Goal: Task Accomplishment & Management: Use online tool/utility

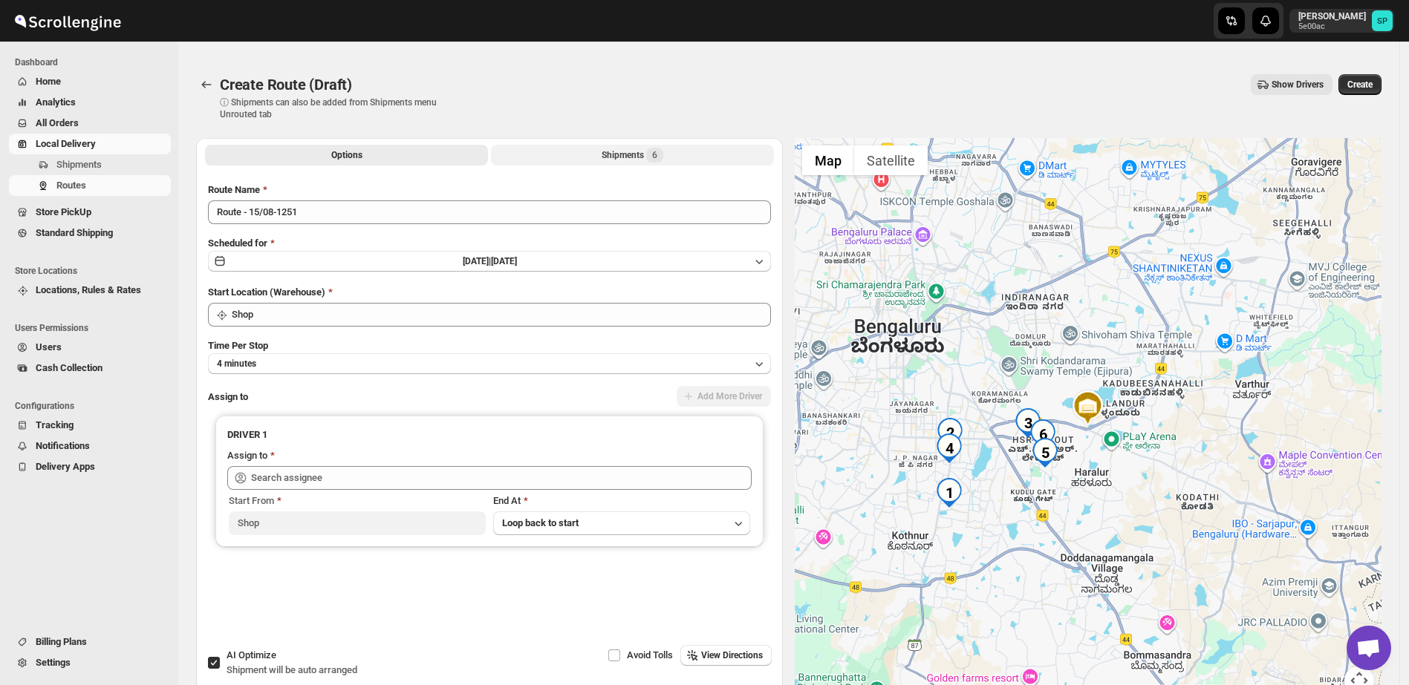
click at [639, 155] on div "Shipments 6" at bounding box center [632, 155] width 62 height 15
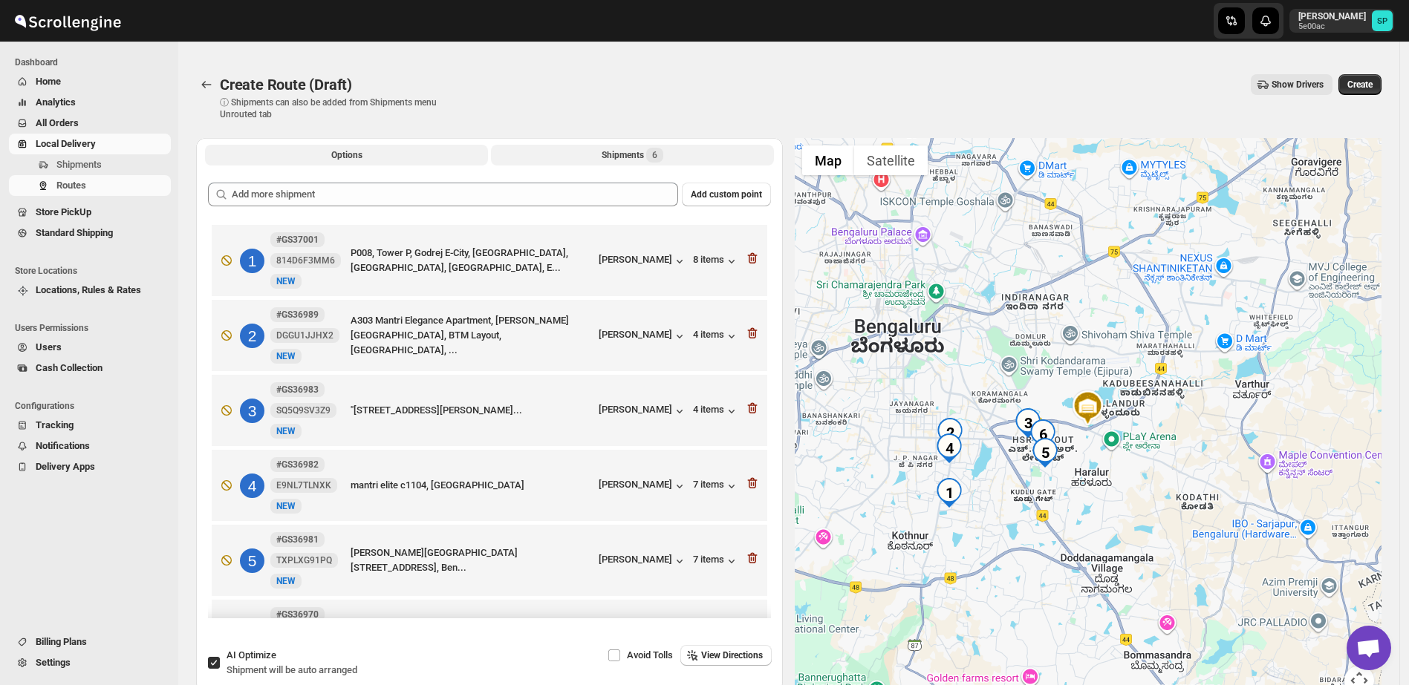
click at [345, 149] on span "Options" at bounding box center [346, 155] width 31 height 12
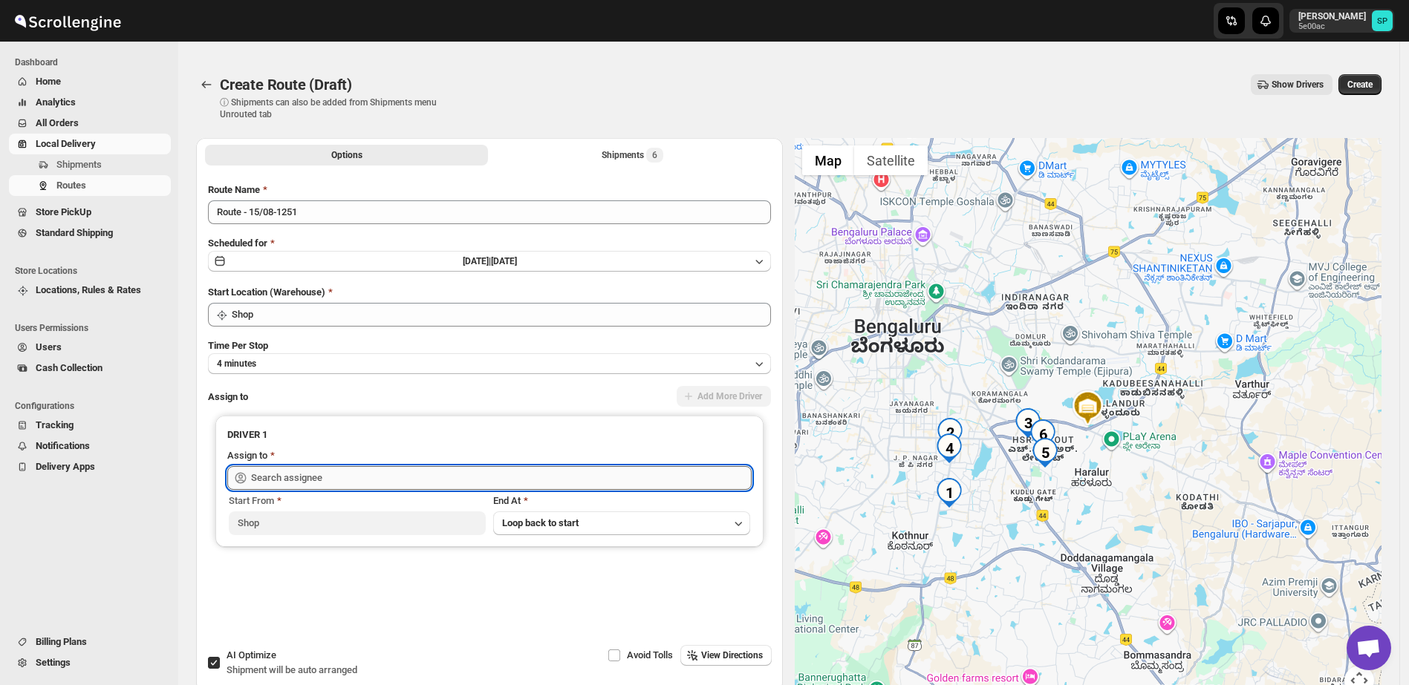
click at [490, 474] on input "text" at bounding box center [501, 478] width 500 height 24
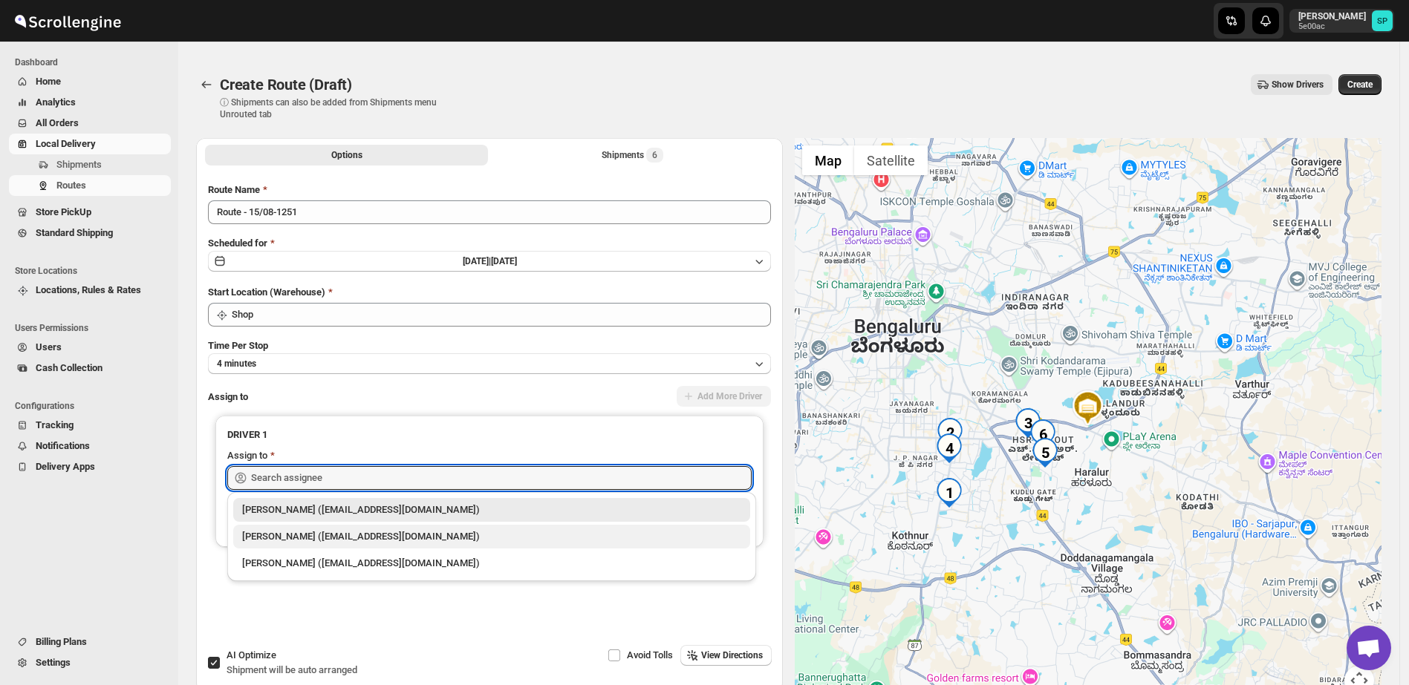
click at [408, 532] on div "[PERSON_NAME] ([EMAIL_ADDRESS][DOMAIN_NAME])" at bounding box center [491, 536] width 499 height 15
type input "[PERSON_NAME] ([EMAIL_ADDRESS][DOMAIN_NAME])"
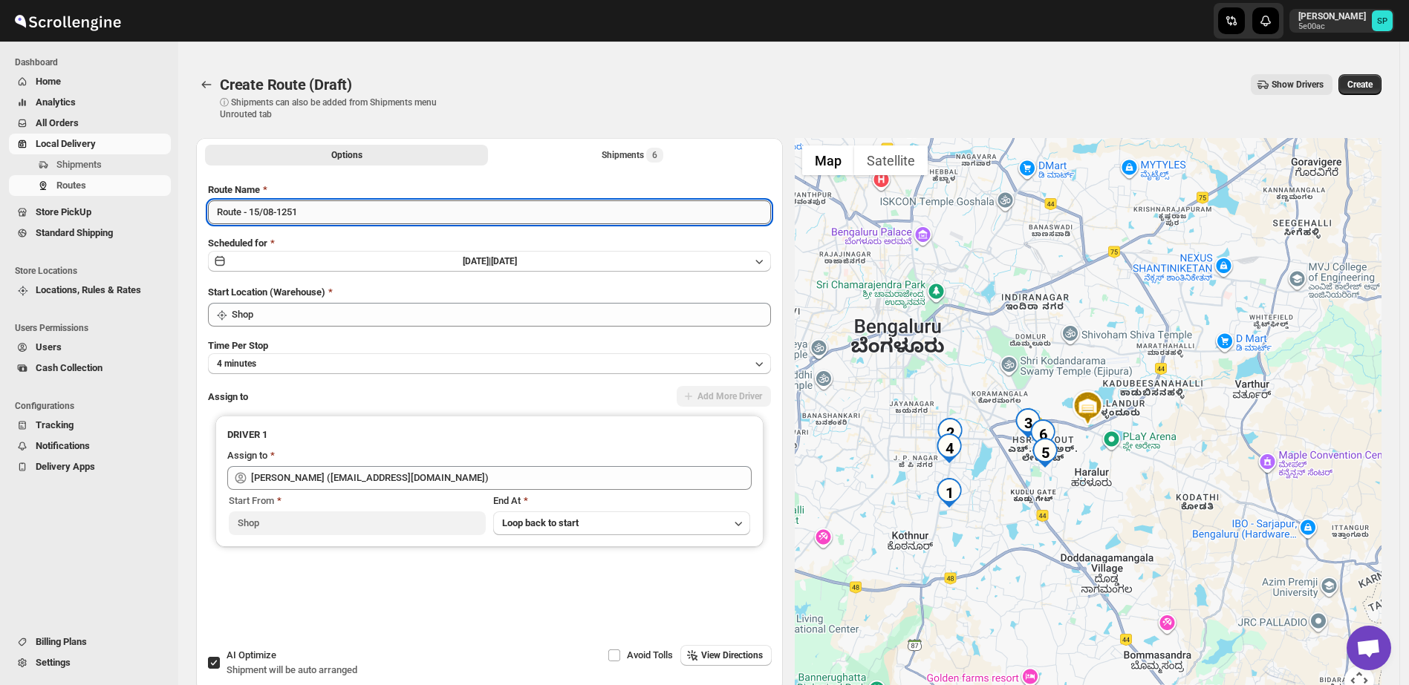
click at [390, 216] on input "Route - 15/08-1251" at bounding box center [489, 212] width 563 height 24
type input "Route - 15/08-1251_Sendi it Iz"
click at [1371, 88] on span "Create" at bounding box center [1359, 85] width 25 height 12
